Goal: Communication & Community: Answer question/provide support

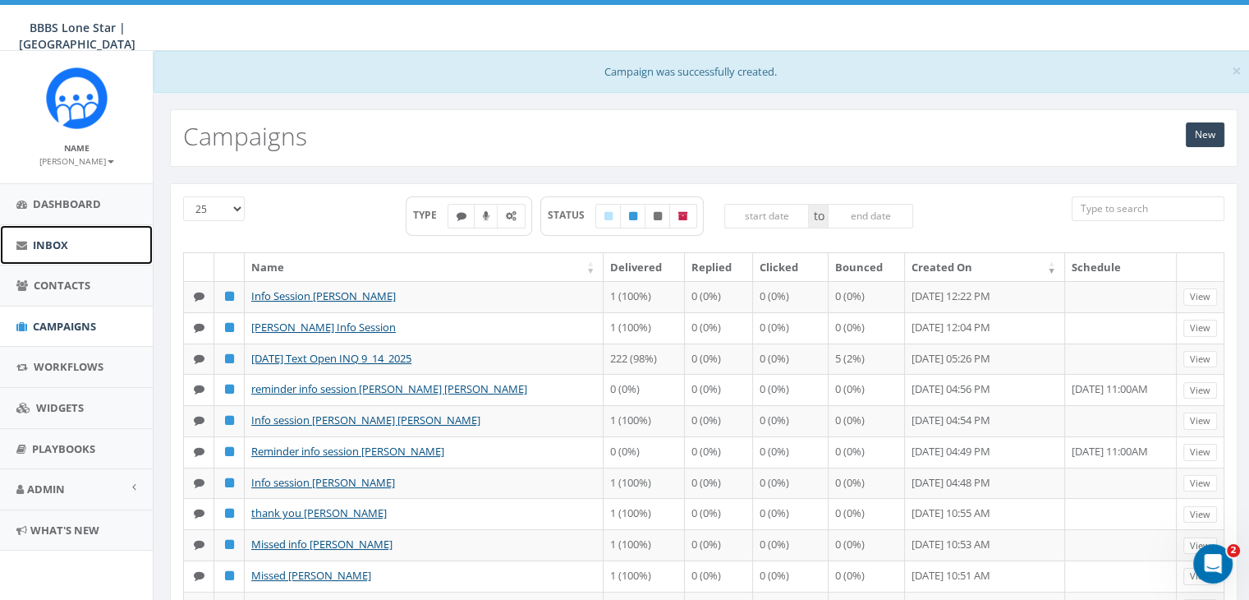
click at [44, 241] on span "Inbox" at bounding box center [50, 244] width 35 height 15
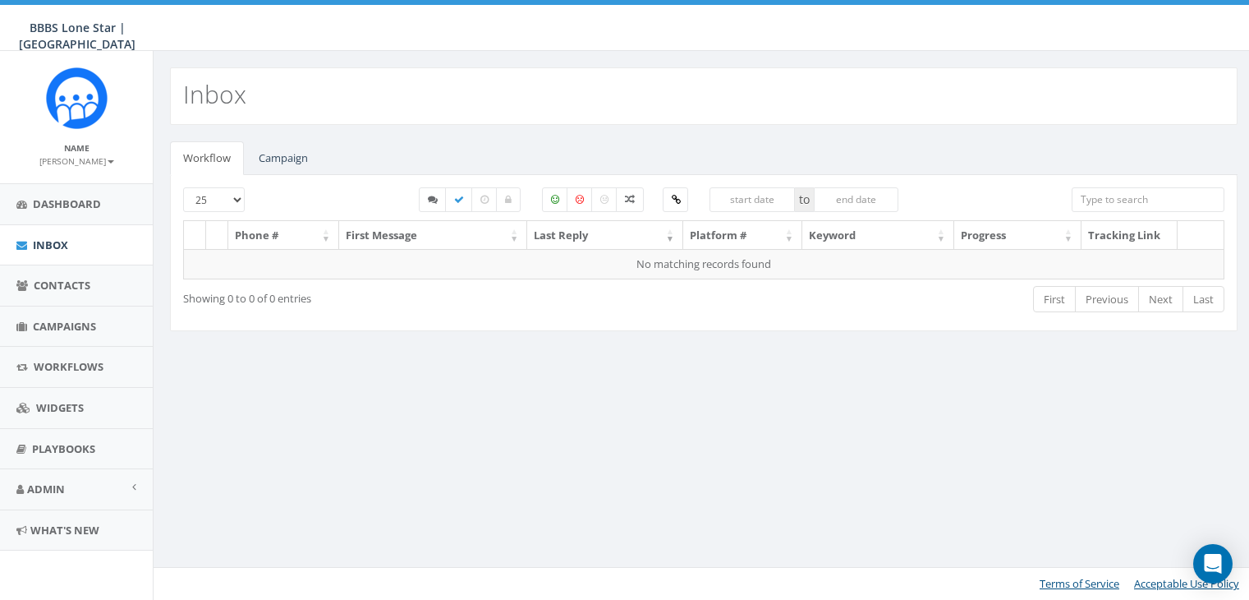
select select
click at [283, 156] on link "Campaign" at bounding box center [284, 158] width 76 height 34
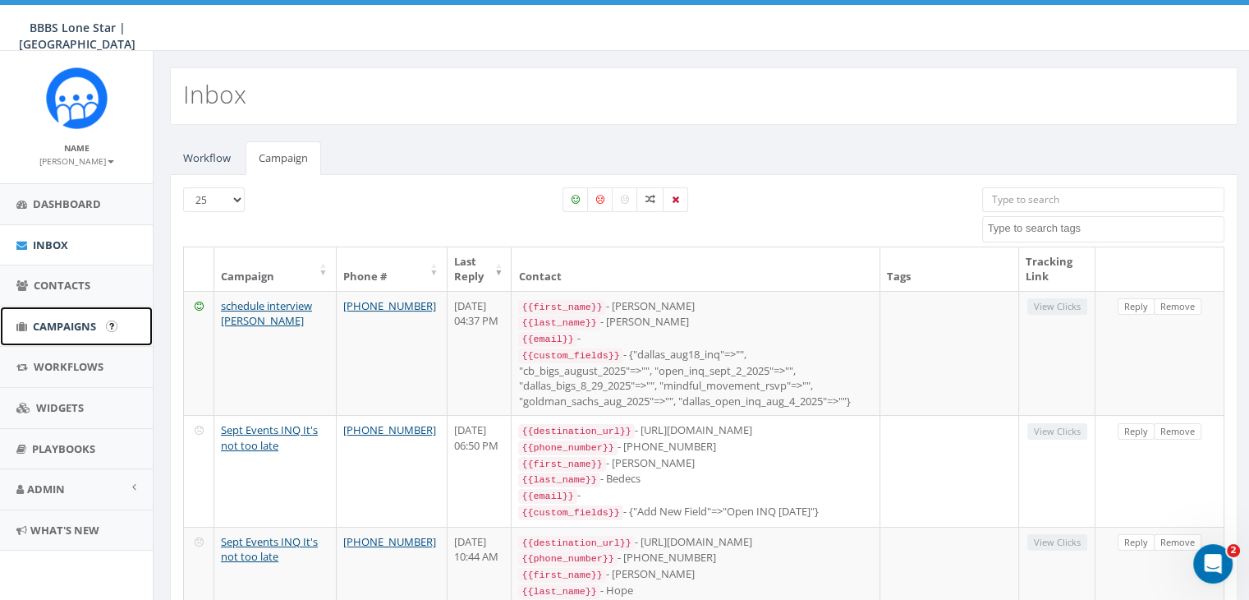
click at [56, 323] on span "Campaigns" at bounding box center [64, 326] width 63 height 15
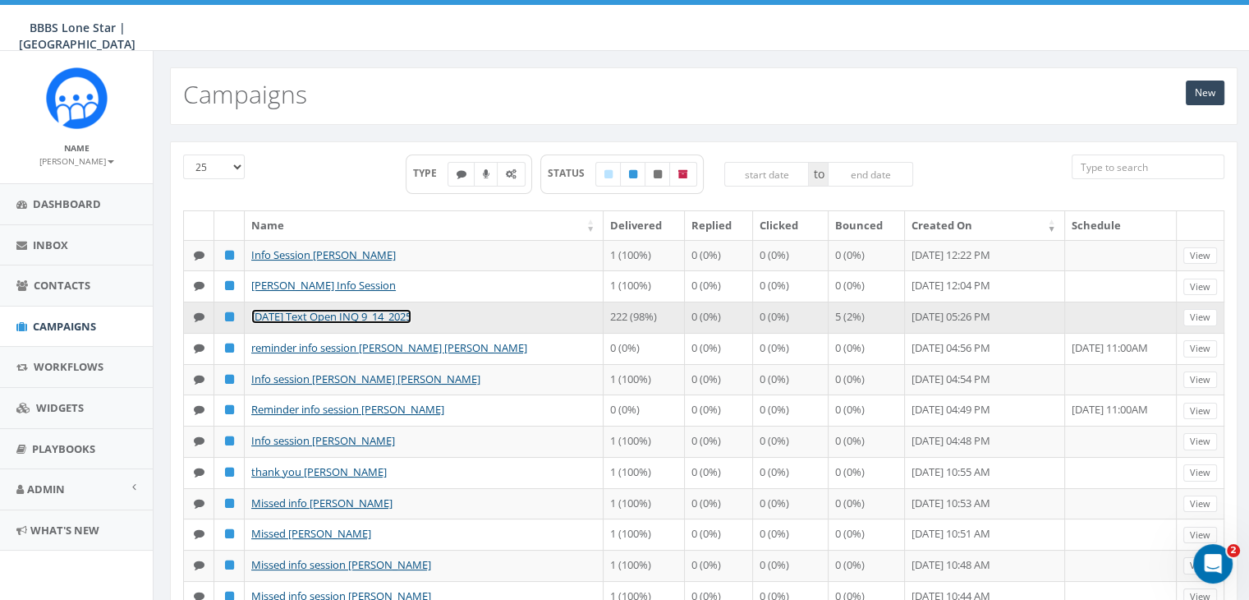
click at [292, 324] on link "[DATE] Text Open INQ 9_14_2025" at bounding box center [331, 316] width 160 height 15
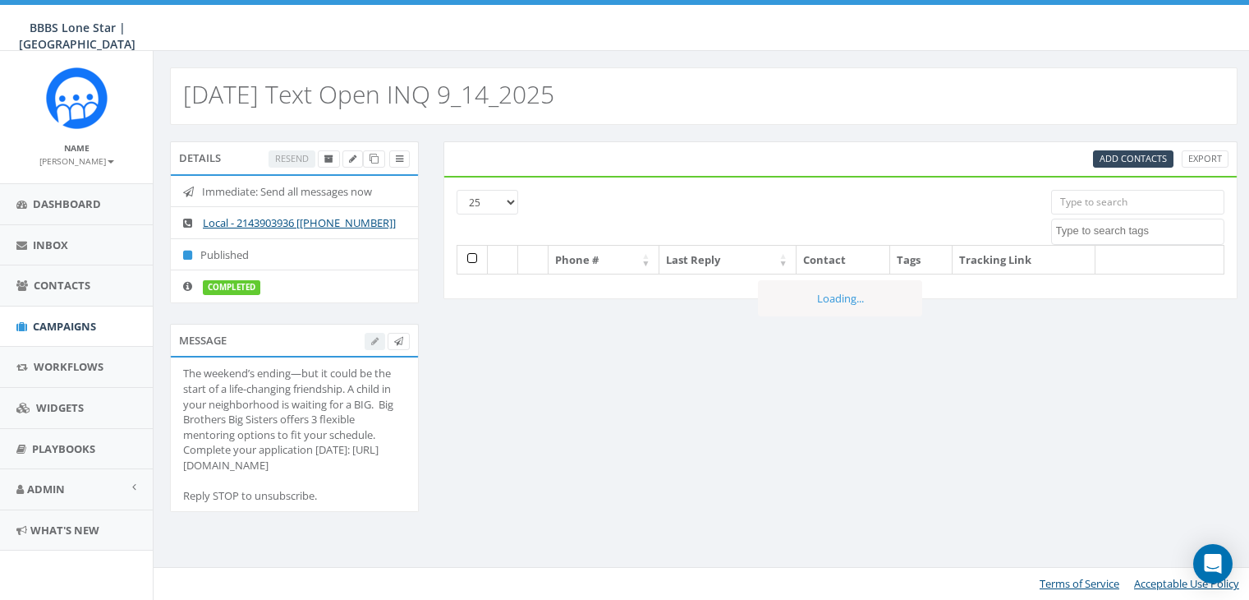
select select
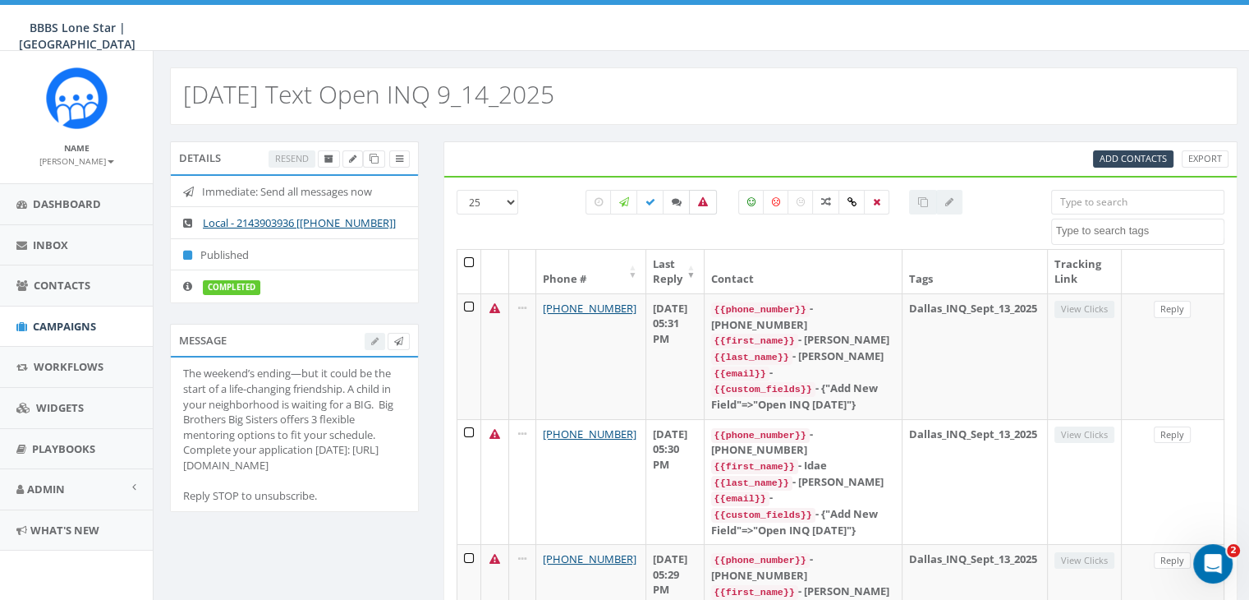
click at [705, 205] on icon at bounding box center [703, 202] width 10 height 10
checkbox input "false"
click at [644, 195] on label at bounding box center [651, 202] width 28 height 25
checkbox input "true"
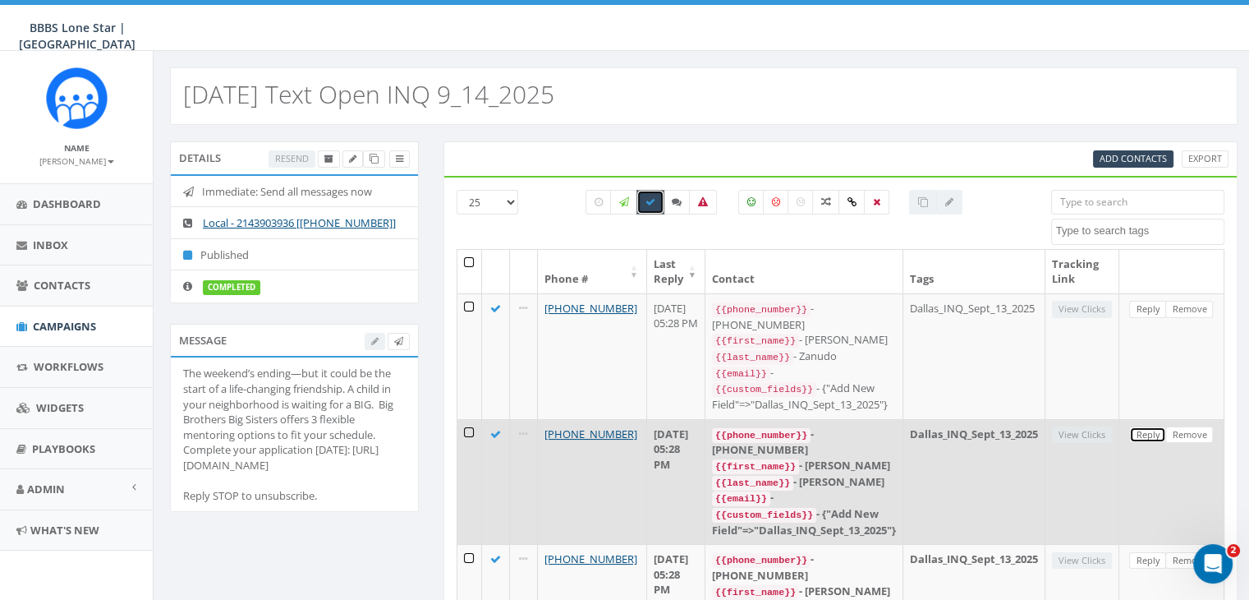
click at [1142, 426] on link "Reply" at bounding box center [1147, 434] width 37 height 17
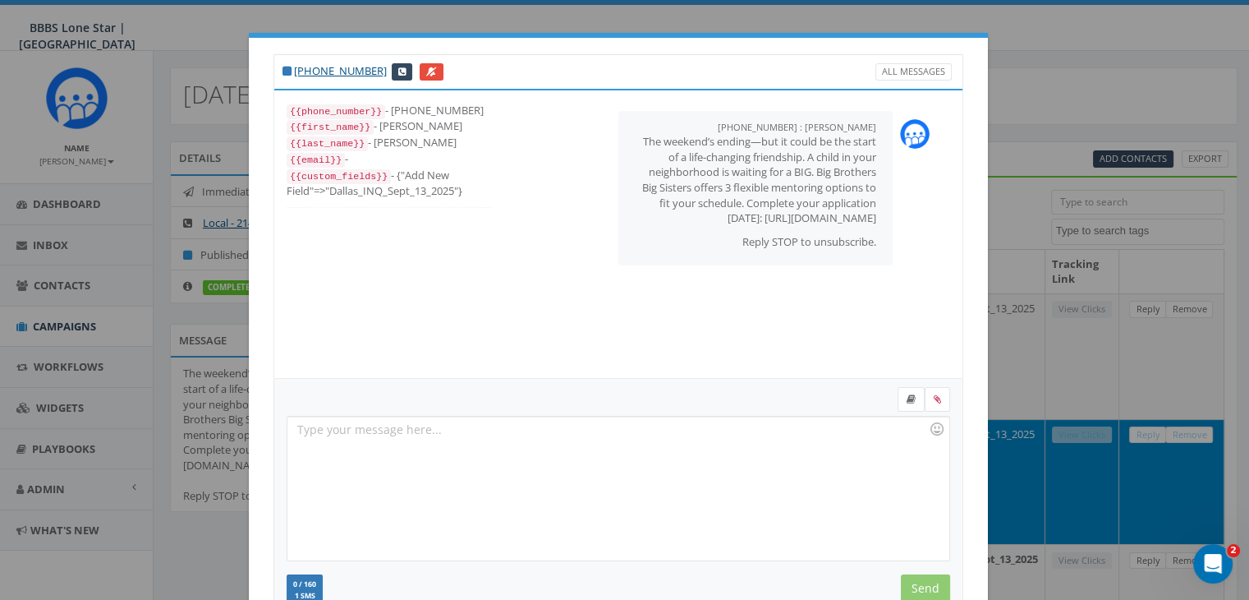
scroll to position [220, 0]
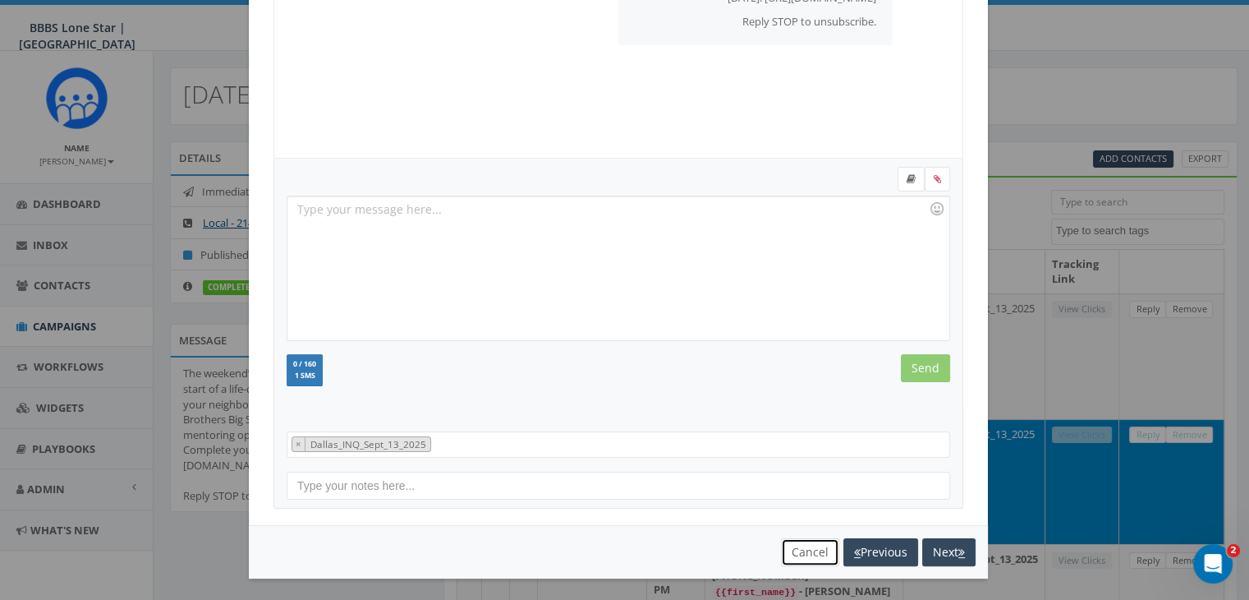
click at [795, 543] on button "Cancel" at bounding box center [810, 552] width 58 height 28
